Goal: Task Accomplishment & Management: Use online tool/utility

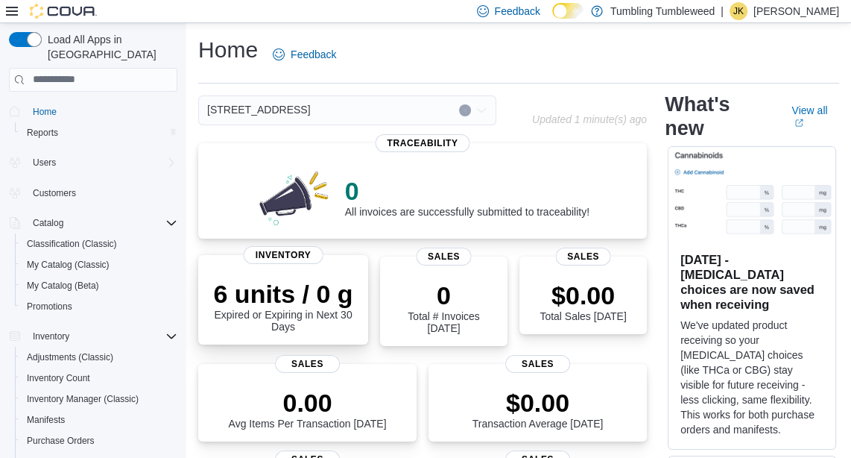
click at [280, 302] on p "6 units / 0 g" at bounding box center [283, 294] width 146 height 30
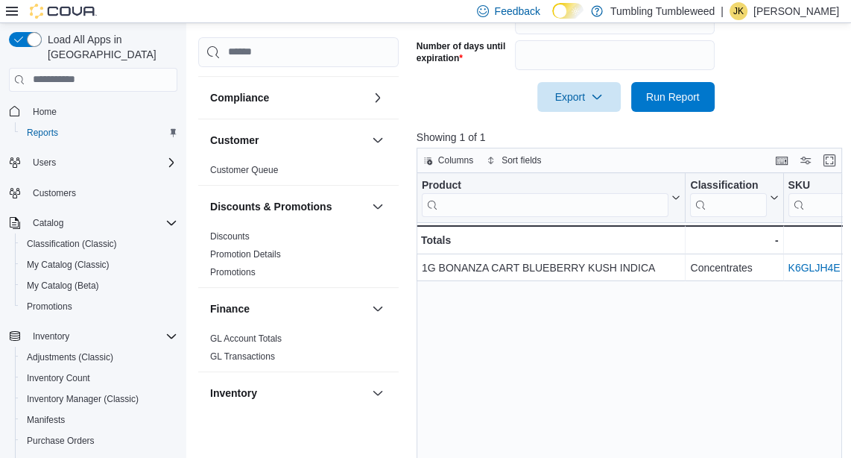
scroll to position [497, 0]
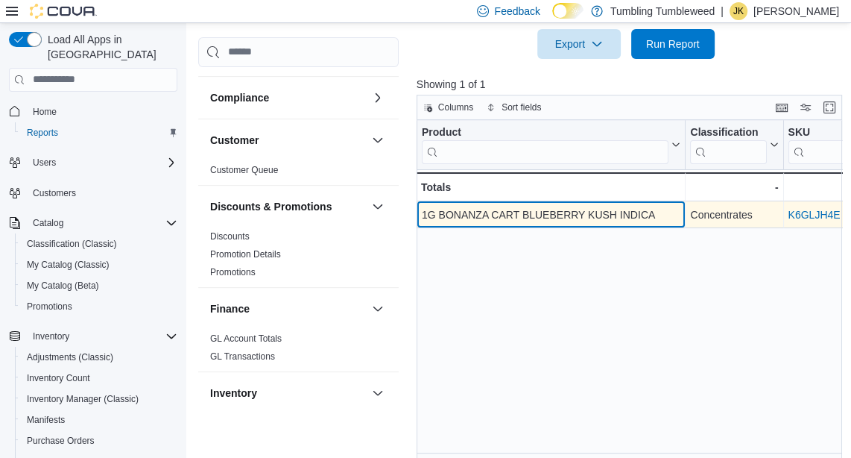
click at [548, 216] on div "1G BONANZA CART BLUEBERRY KUSH INDICA" at bounding box center [551, 215] width 259 height 18
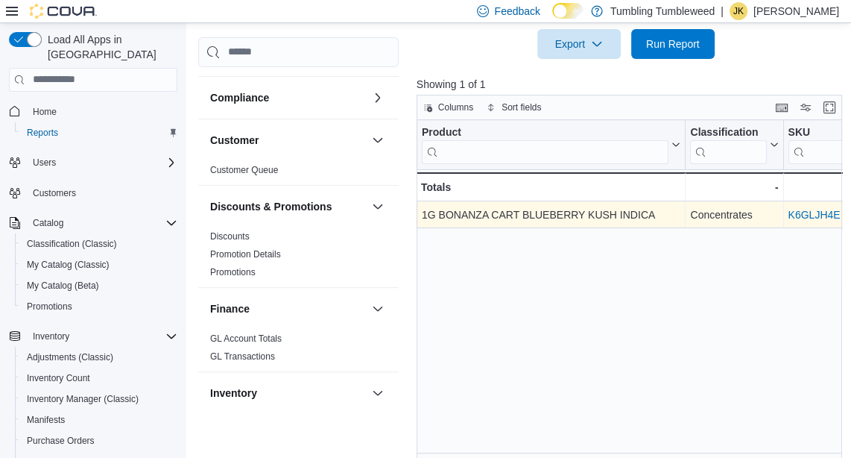
click at [809, 211] on link "K6GLJH4E" at bounding box center [814, 215] width 52 height 12
click at [831, 211] on link "K6GLJH4E" at bounding box center [814, 215] width 52 height 12
click at [827, 212] on link "K6GLJH4E" at bounding box center [814, 215] width 52 height 12
click at [818, 215] on link "K6GLJH4E" at bounding box center [814, 215] width 52 height 12
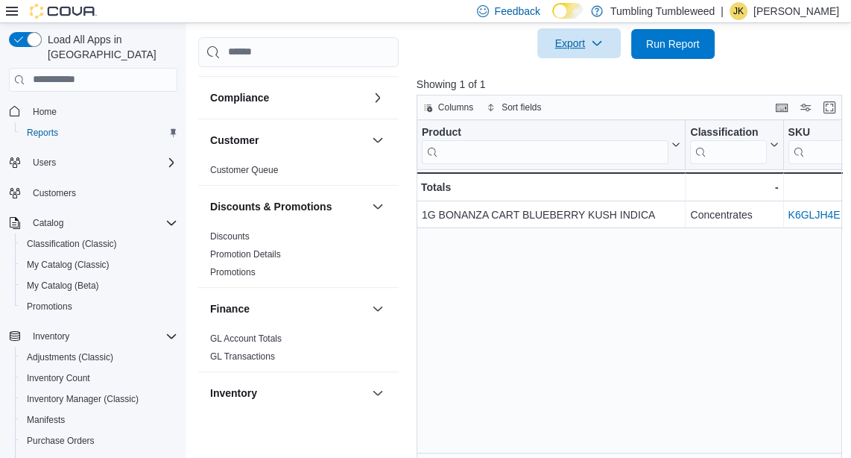
click at [585, 42] on span "Export" at bounding box center [579, 43] width 66 height 30
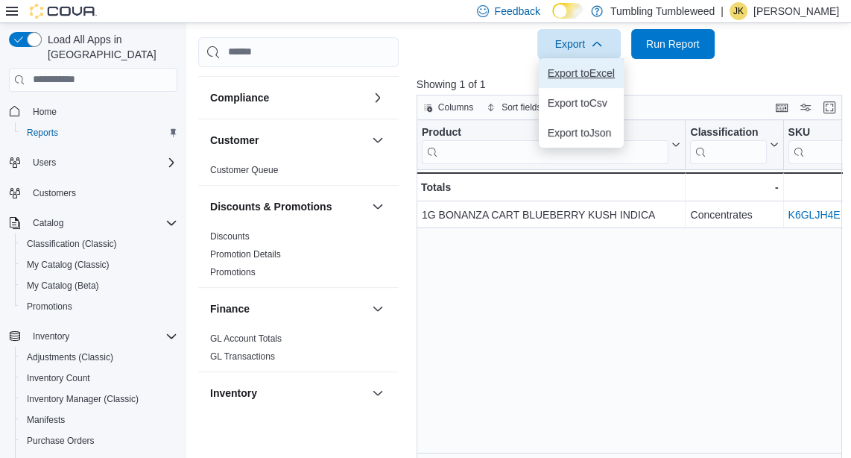
click at [593, 69] on span "Export to Excel" at bounding box center [581, 73] width 67 height 12
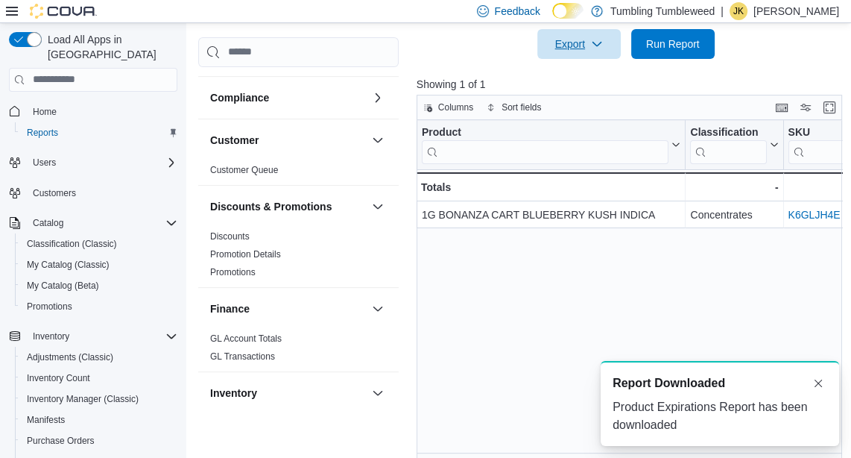
scroll to position [0, 0]
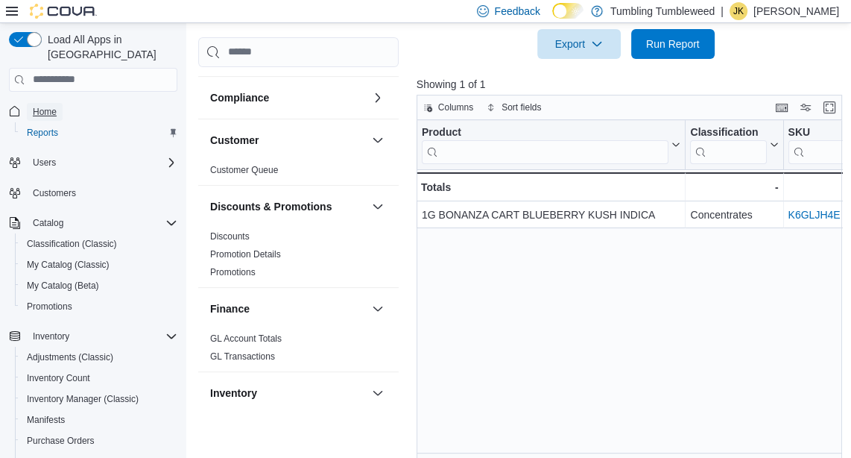
click at [55, 106] on span "Home" at bounding box center [45, 112] width 24 height 12
